Goal: Information Seeking & Learning: Learn about a topic

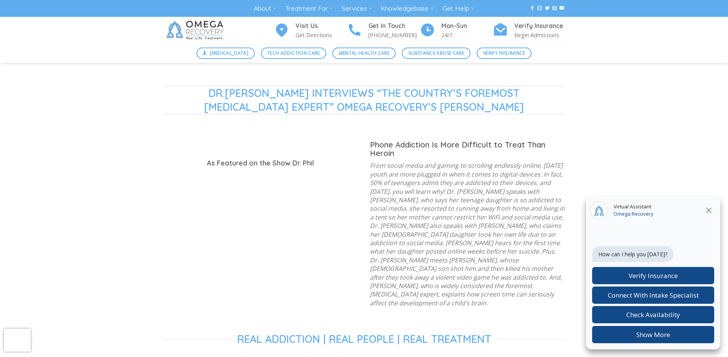
scroll to position [767, 0]
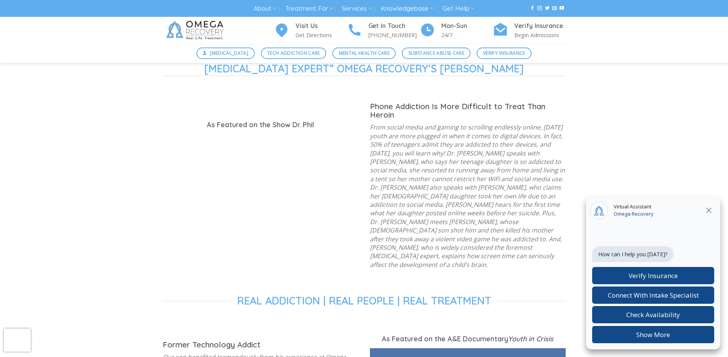
click at [710, 207] on icon at bounding box center [708, 210] width 9 height 9
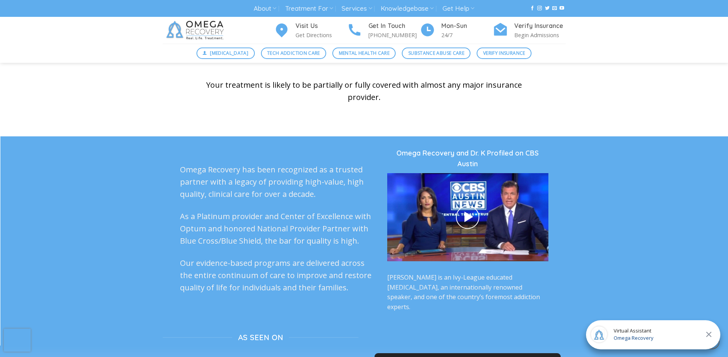
scroll to position [1803, 0]
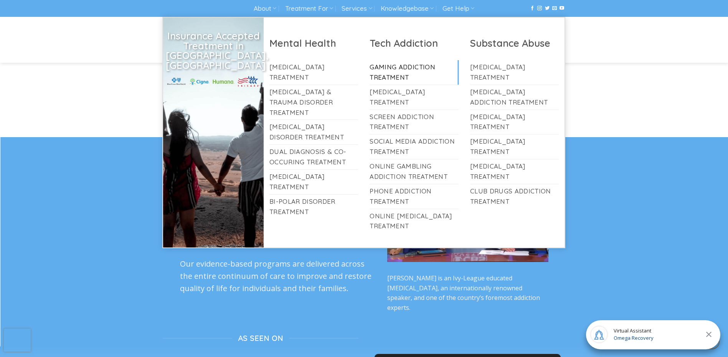
click at [387, 68] on link "Gaming Addiction Treatment" at bounding box center [413, 72] width 89 height 25
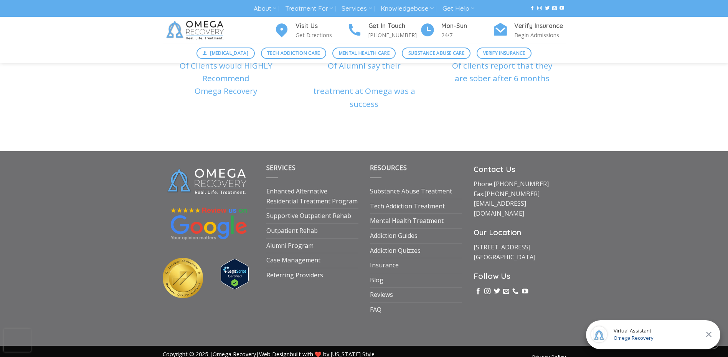
scroll to position [2806, 0]
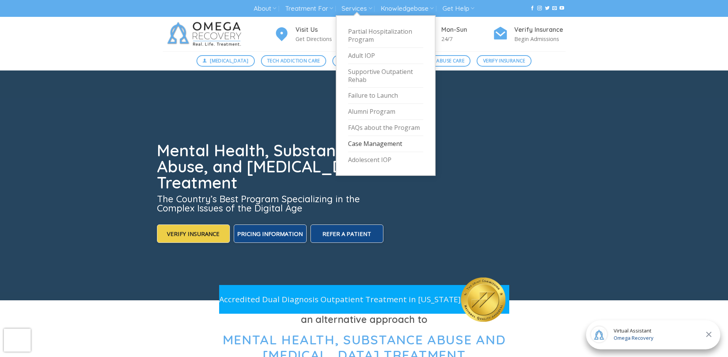
click at [375, 145] on link "Case Management" at bounding box center [385, 144] width 75 height 16
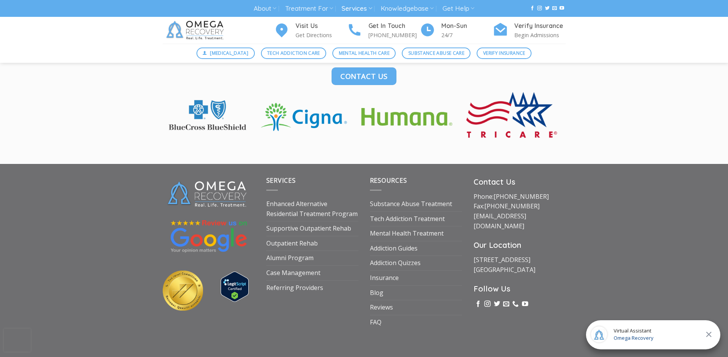
scroll to position [1370, 0]
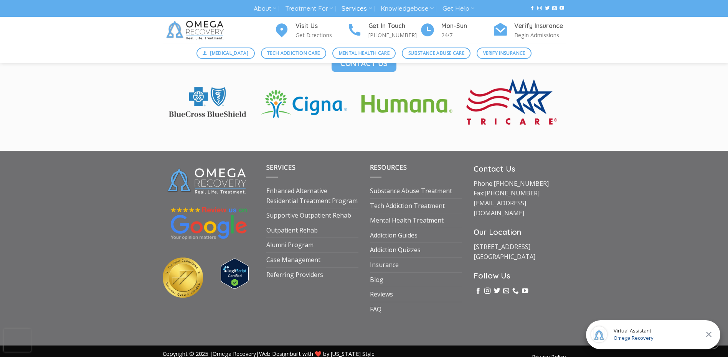
click at [414, 243] on link "Addiction Quizzes" at bounding box center [395, 250] width 51 height 15
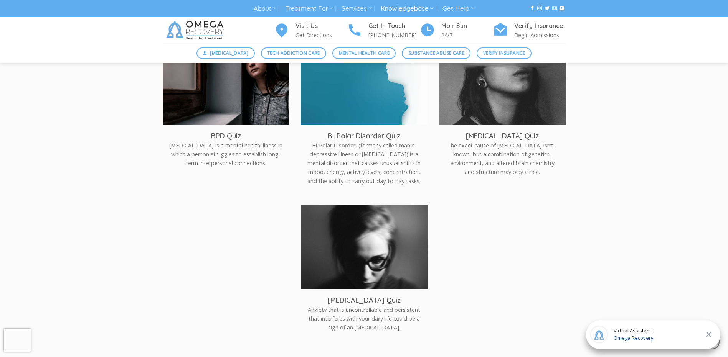
scroll to position [384, 0]
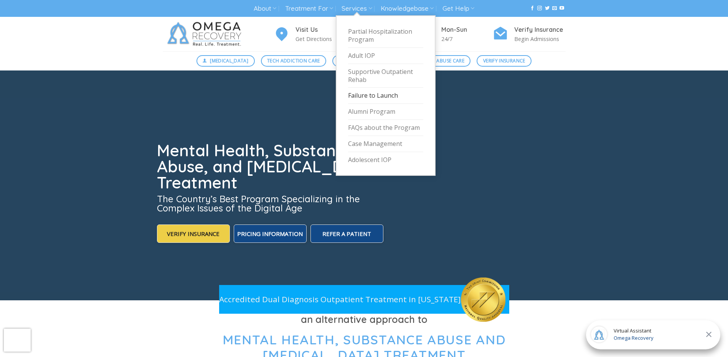
click at [374, 96] on link "Failure to Launch" at bounding box center [385, 96] width 75 height 16
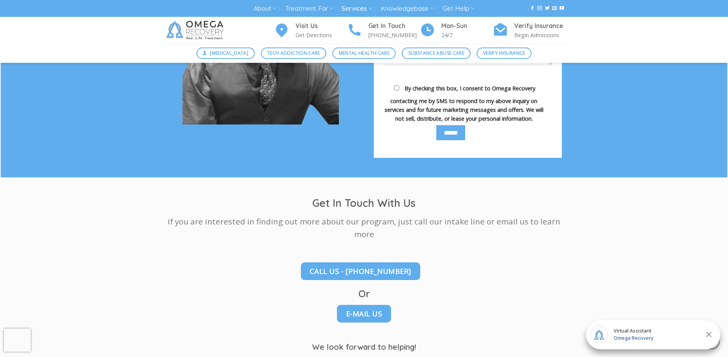
scroll to position [959, 0]
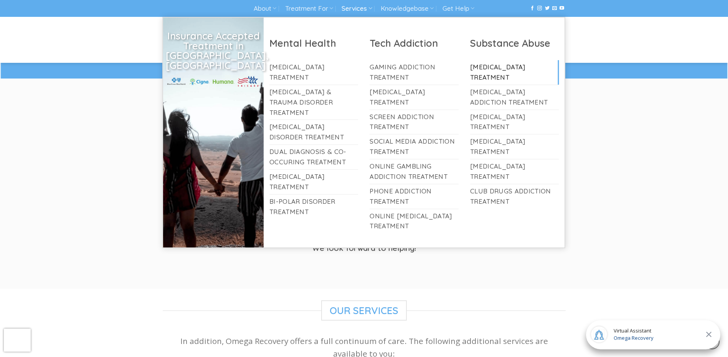
click at [508, 72] on link "[MEDICAL_DATA] Treatment" at bounding box center [514, 72] width 89 height 25
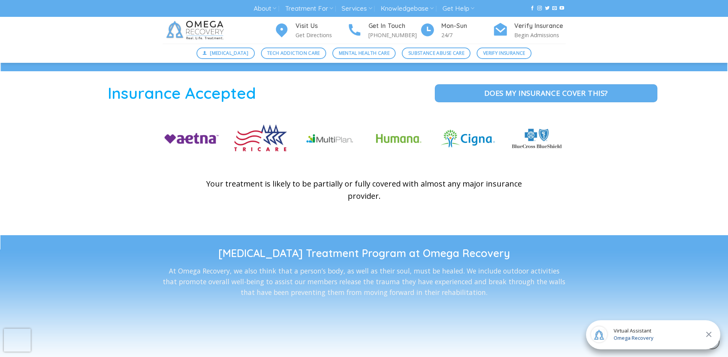
scroll to position [1112, 0]
